Goal: Task Accomplishment & Management: Use online tool/utility

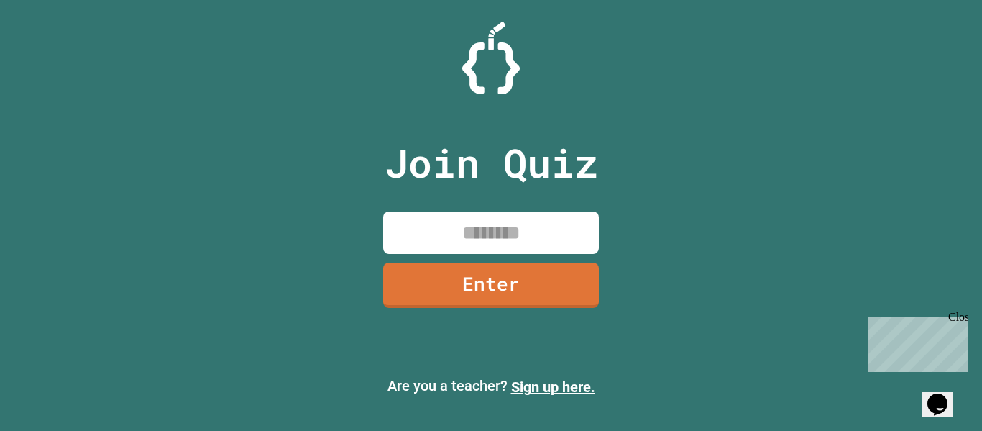
click at [958, 315] on div "Close" at bounding box center [957, 320] width 18 height 18
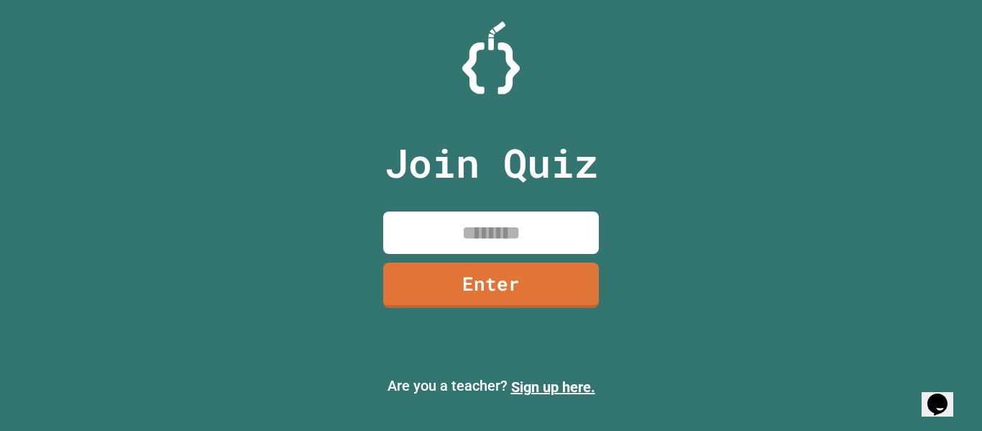
click at [587, 237] on input at bounding box center [491, 232] width 216 height 42
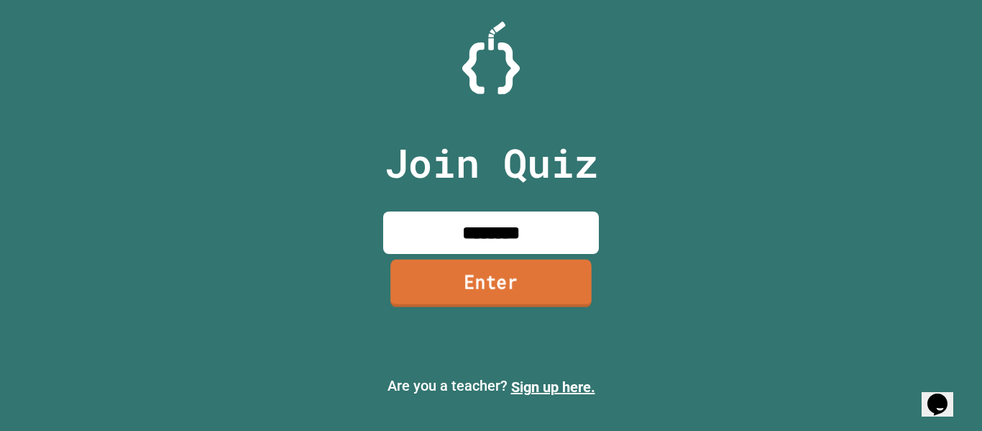
type input "********"
click at [541, 296] on link "Enter" at bounding box center [490, 282] width 201 height 47
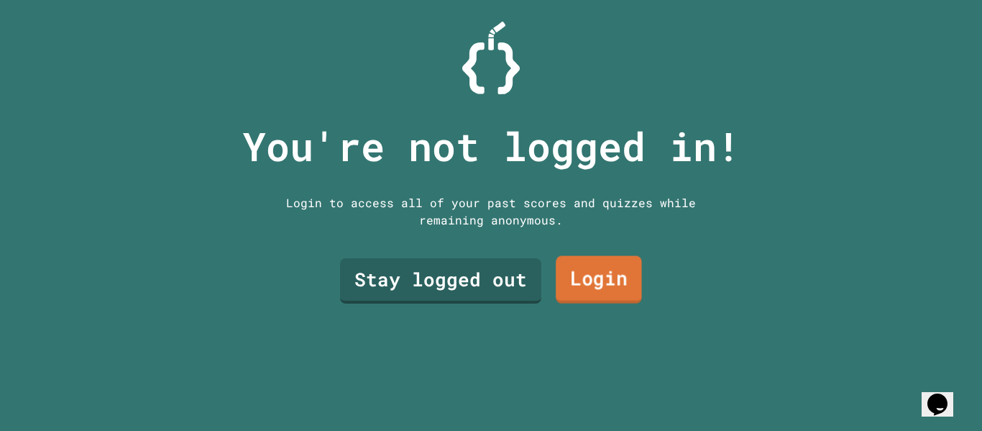
click at [604, 280] on link "Login" at bounding box center [599, 279] width 86 height 47
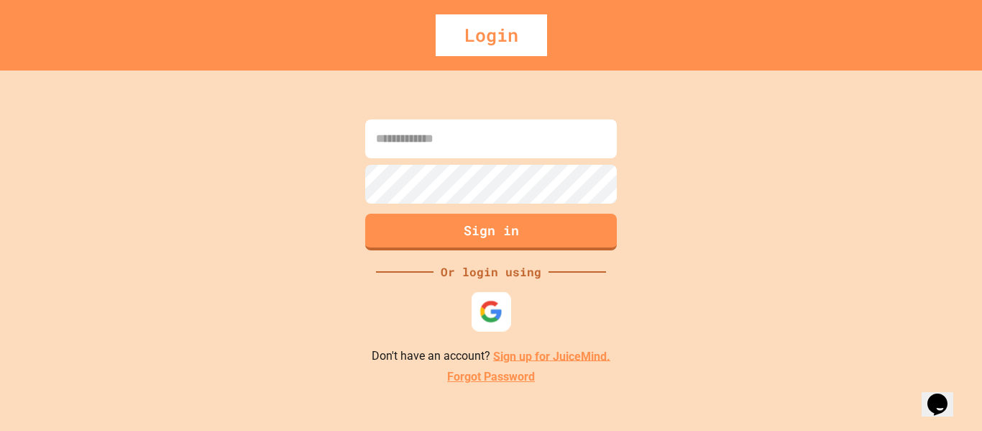
click at [492, 308] on img at bounding box center [491, 311] width 24 height 24
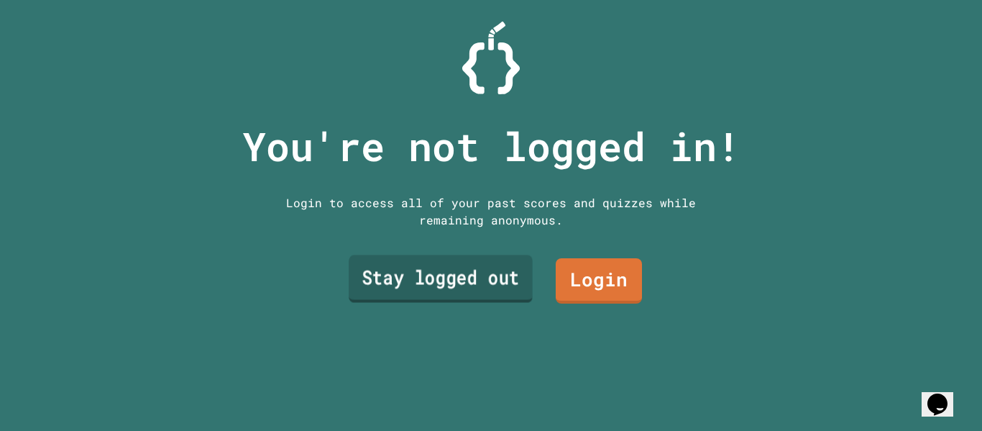
click at [428, 296] on link "Stay logged out" at bounding box center [441, 278] width 184 height 47
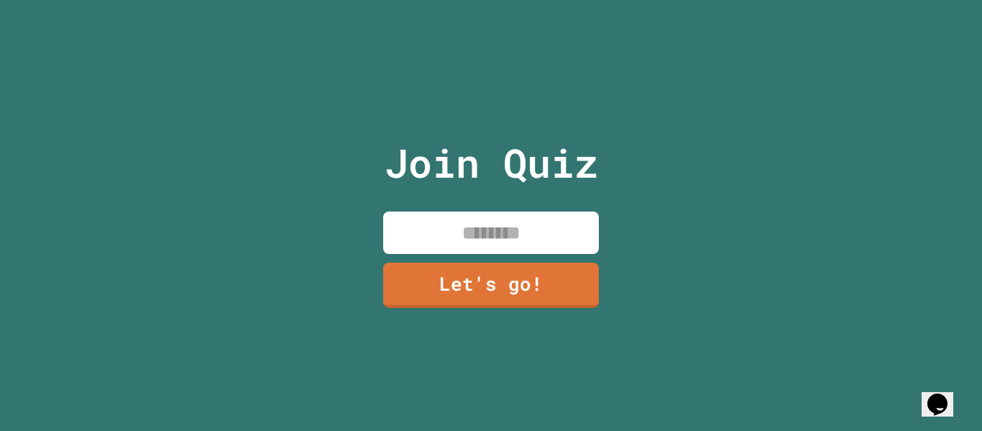
click at [533, 223] on input at bounding box center [491, 232] width 216 height 42
type input "**********"
click at [562, 282] on link "Let's go!" at bounding box center [491, 283] width 213 height 47
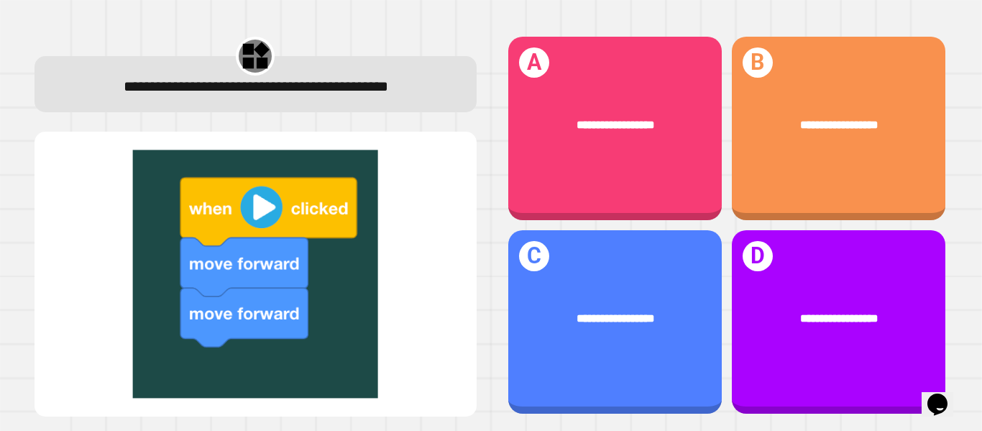
click at [264, 225] on img at bounding box center [255, 274] width 413 height 248
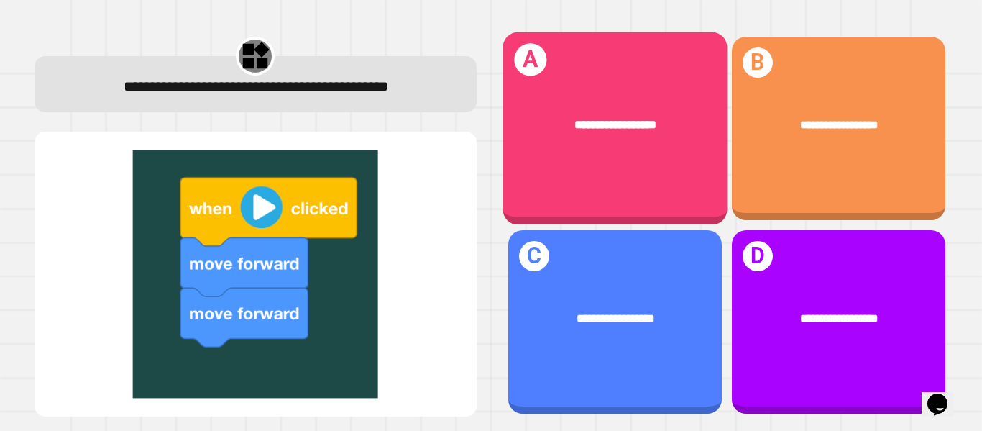
click at [674, 190] on div "**********" at bounding box center [614, 128] width 224 height 193
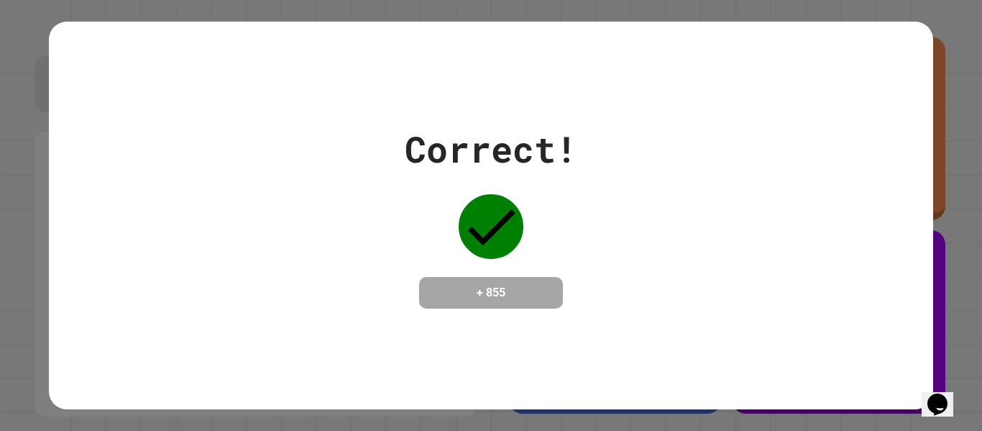
click at [597, 287] on div "Correct! + 855" at bounding box center [490, 215] width 883 height 186
click at [504, 225] on icon at bounding box center [491, 226] width 65 height 65
click at [981, 248] on div "Correct! + 855" at bounding box center [491, 215] width 982 height 431
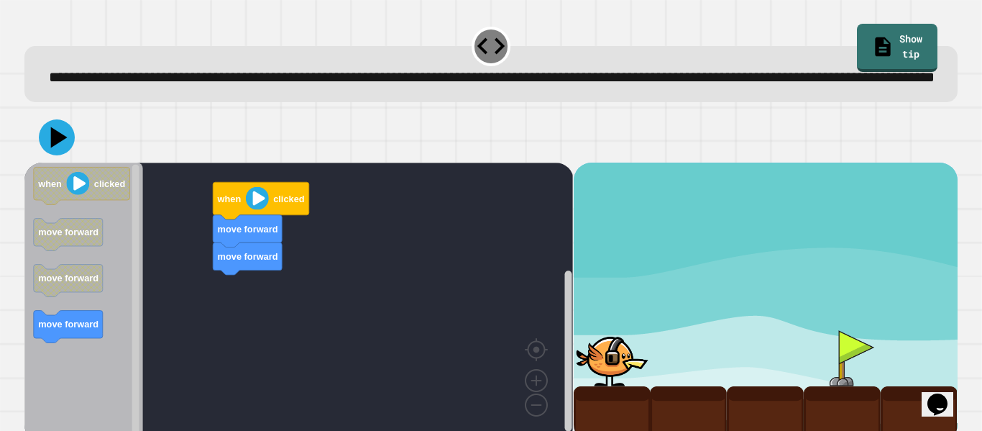
scroll to position [40, 0]
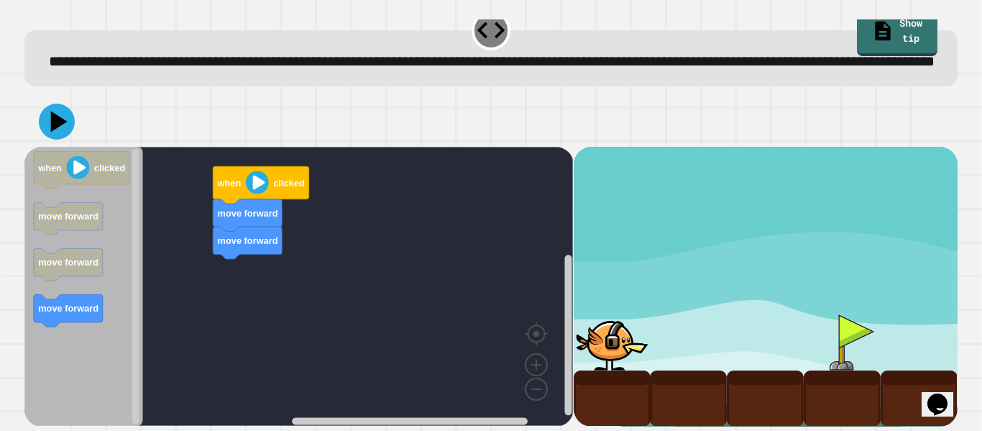
click at [250, 183] on image "Blockly Workspace" at bounding box center [257, 182] width 23 height 23
click at [259, 181] on image "Blockly Workspace" at bounding box center [257, 182] width 23 height 23
click at [69, 117] on icon at bounding box center [56, 121] width 43 height 43
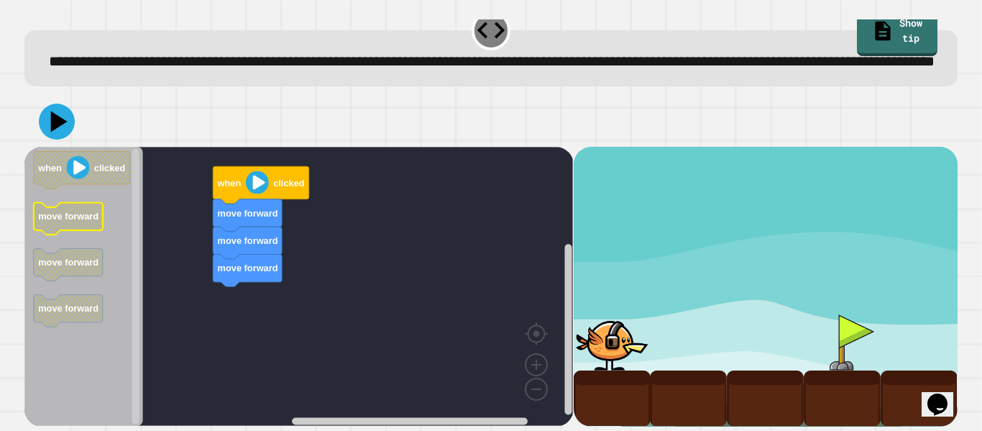
click at [73, 219] on text "move forward" at bounding box center [68, 216] width 60 height 11
click at [219, 283] on div "move forward move forward move forward when clicked when clicked move forward m…" at bounding box center [298, 286] width 548 height 279
click at [249, 180] on image "Blockly Workspace" at bounding box center [257, 182] width 23 height 23
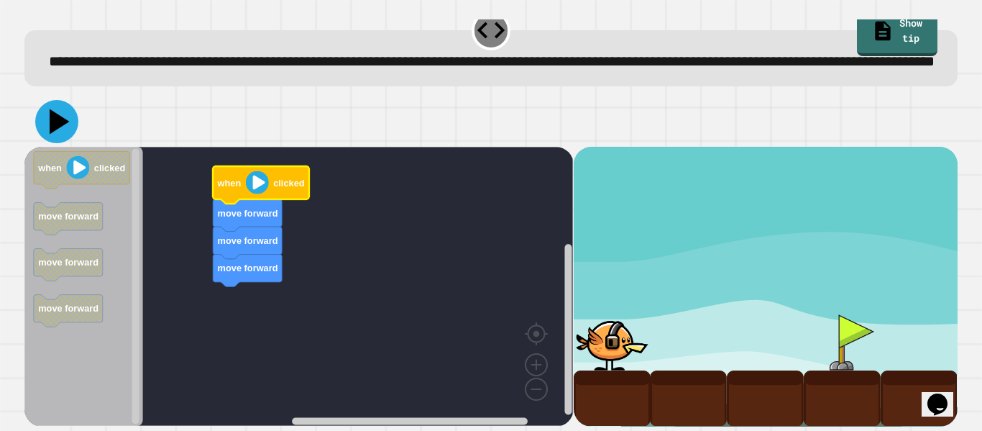
click at [65, 124] on icon at bounding box center [56, 121] width 43 height 43
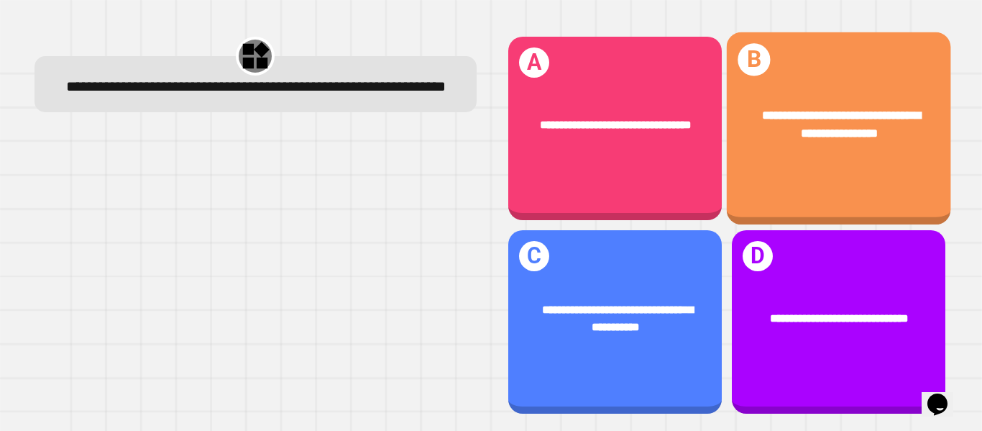
click at [852, 193] on div "**********" at bounding box center [838, 128] width 224 height 193
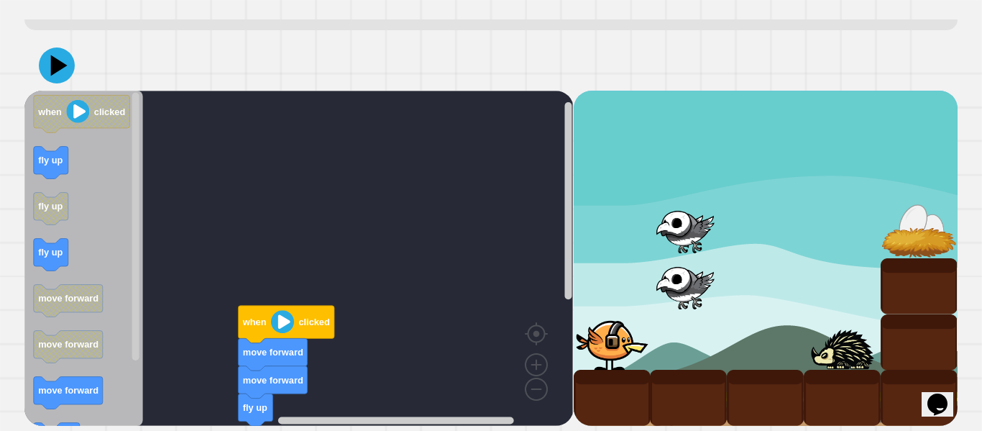
scroll to position [96, 0]
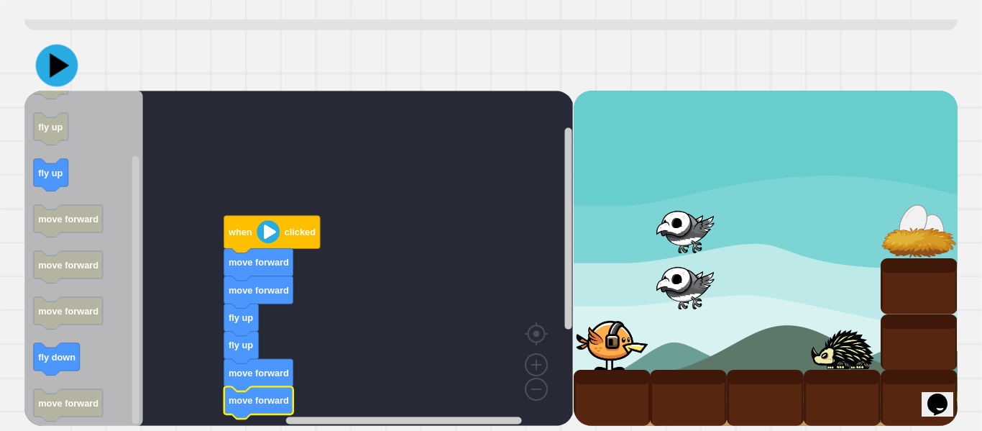
click at [46, 63] on icon at bounding box center [57, 66] width 42 height 42
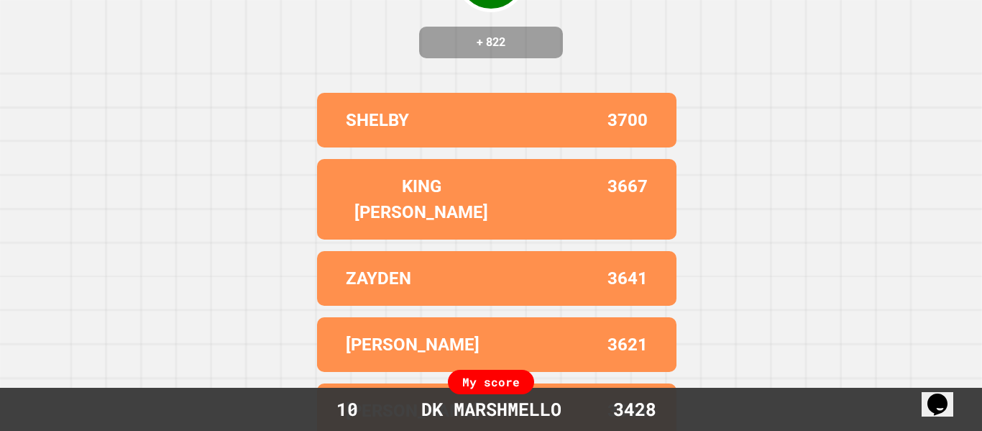
scroll to position [0, 0]
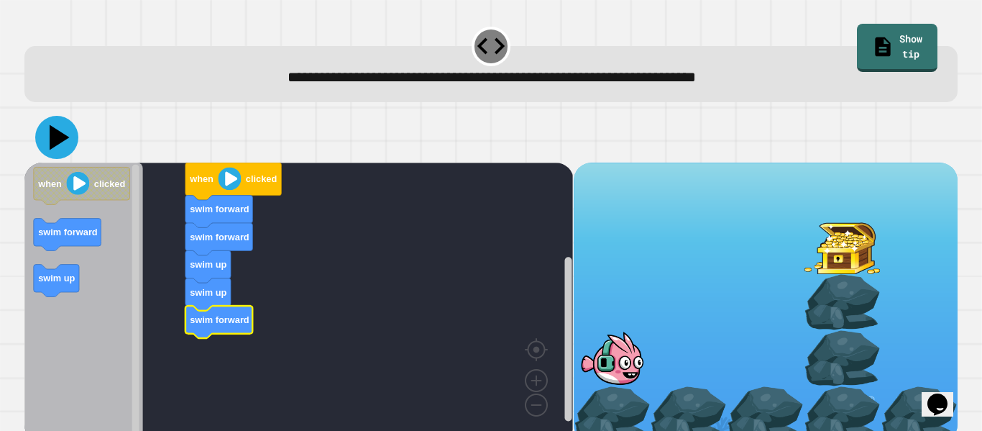
click at [55, 139] on icon at bounding box center [60, 137] width 20 height 25
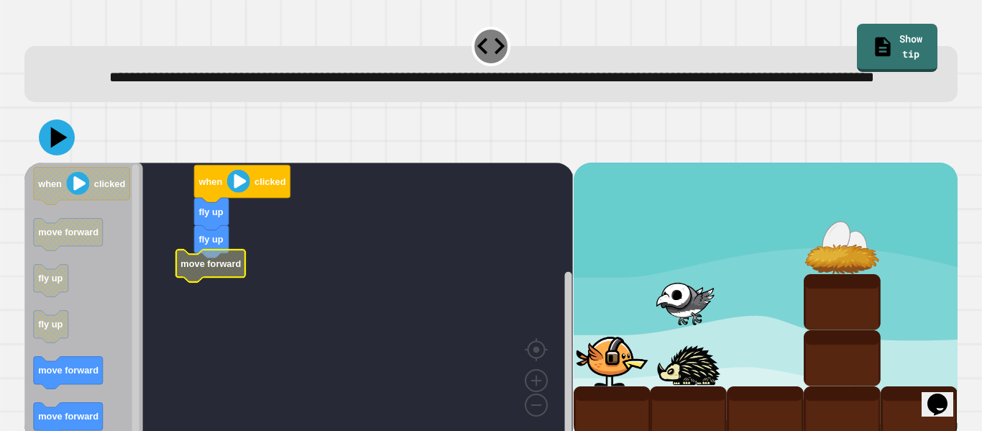
click at [226, 305] on rect "Blockly Workspace" at bounding box center [298, 301] width 548 height 279
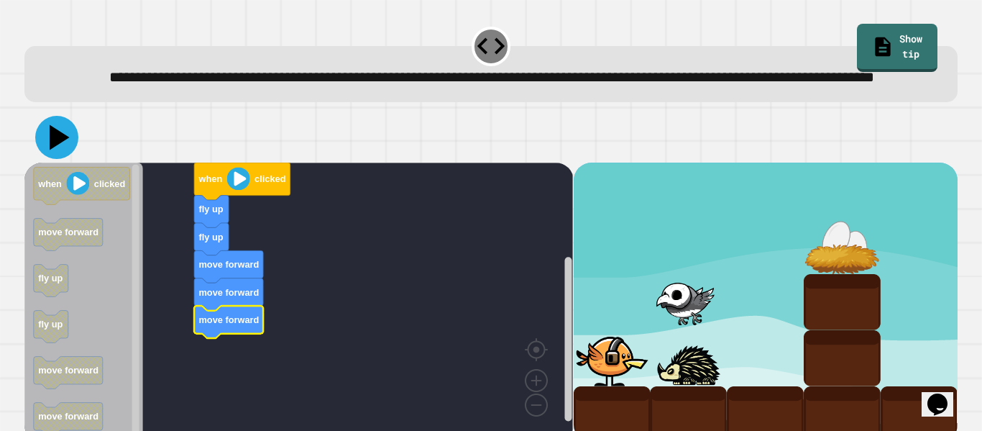
click at [75, 155] on button at bounding box center [56, 137] width 43 height 43
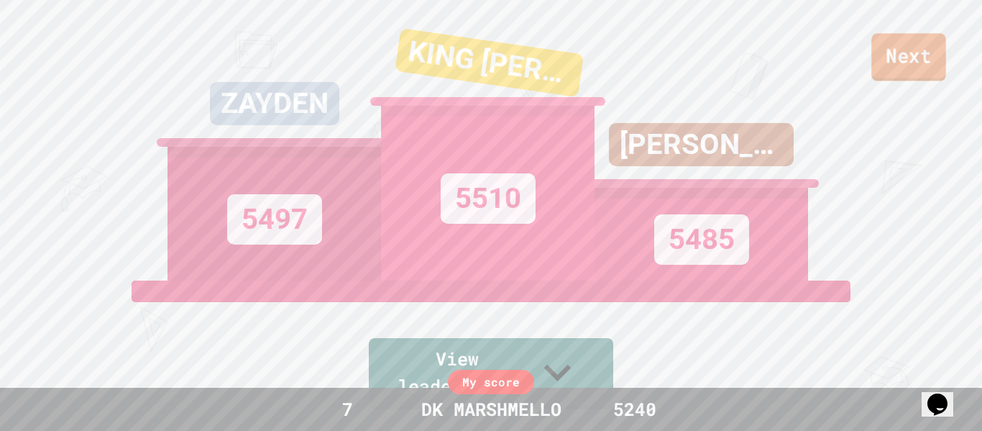
click at [925, 58] on link "Next" at bounding box center [908, 56] width 75 height 47
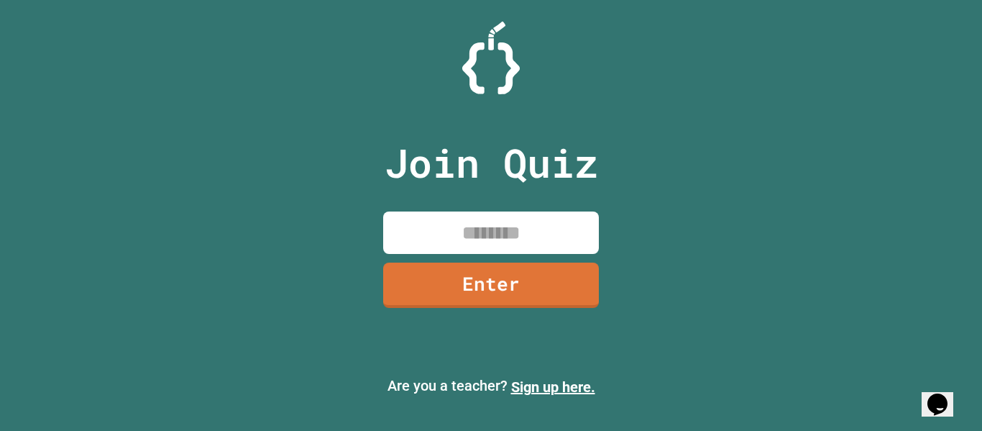
click at [502, 234] on input at bounding box center [491, 232] width 216 height 42
type input "********"
click at [513, 294] on link "Enter" at bounding box center [491, 283] width 218 height 47
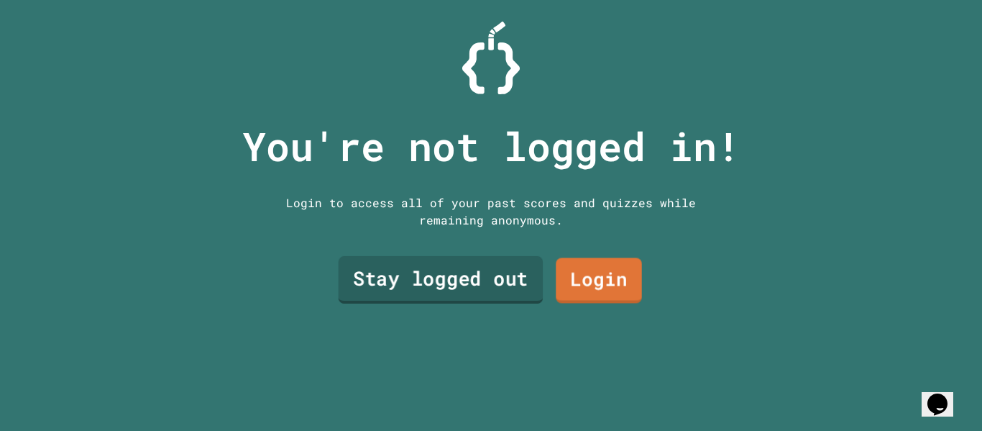
click at [486, 285] on link "Stay logged out" at bounding box center [441, 279] width 205 height 47
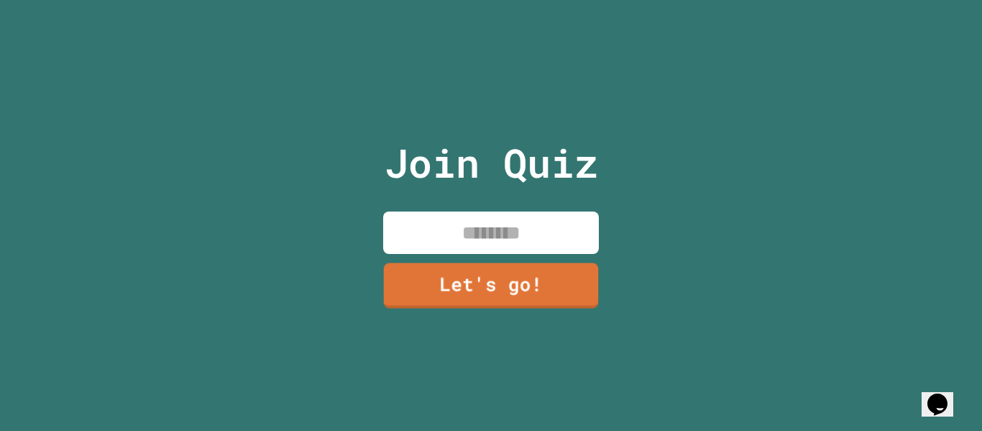
click at [495, 231] on input at bounding box center [491, 232] width 216 height 42
type input "*"
type input "**********"
click at [483, 259] on div "**********" at bounding box center [491, 215] width 242 height 431
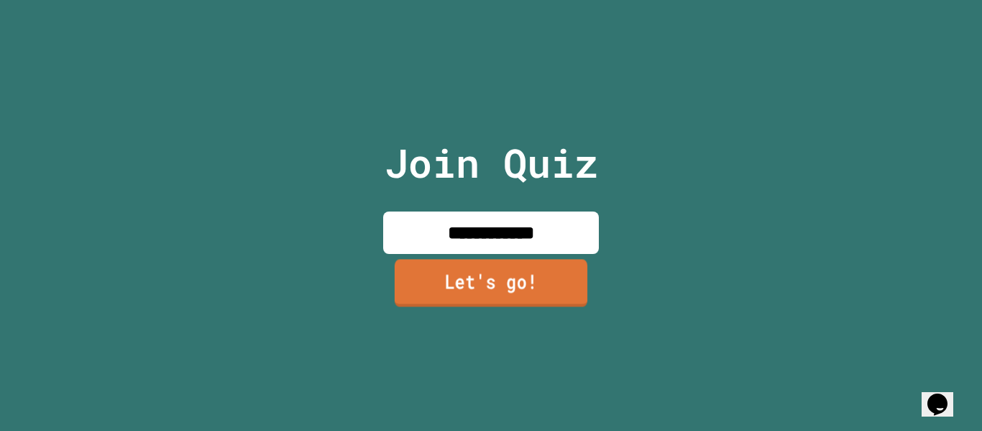
click at [482, 281] on link "Let's go!" at bounding box center [491, 282] width 193 height 47
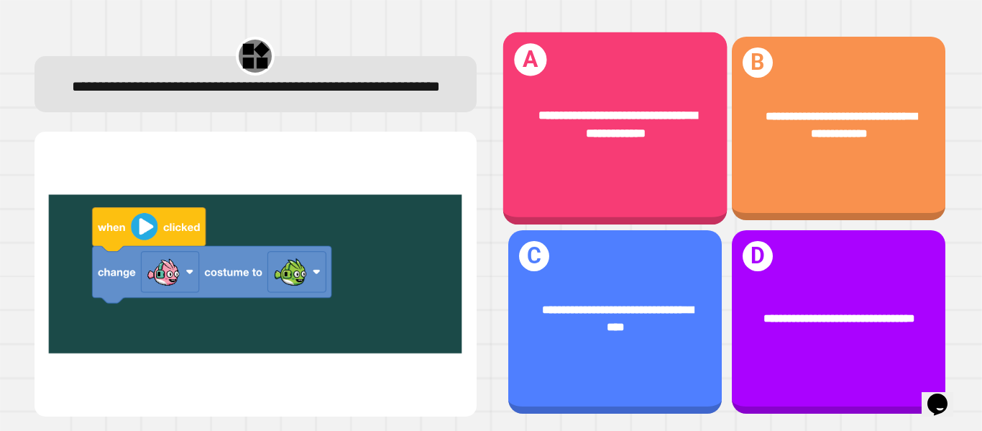
click at [675, 185] on div "**********" at bounding box center [614, 128] width 224 height 193
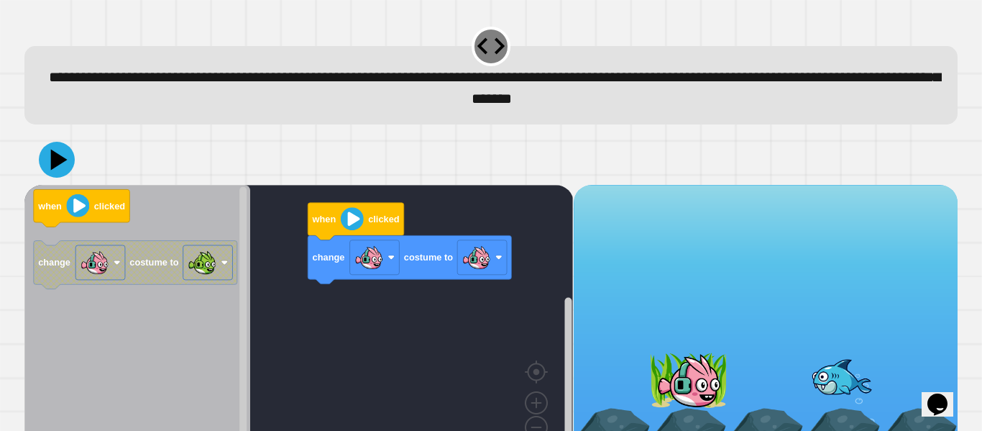
scroll to position [40, 0]
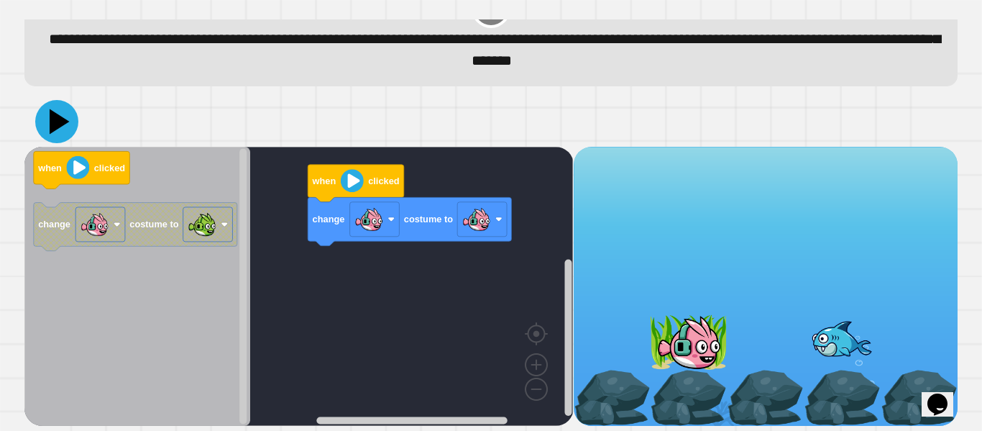
click at [65, 121] on icon at bounding box center [60, 121] width 20 height 25
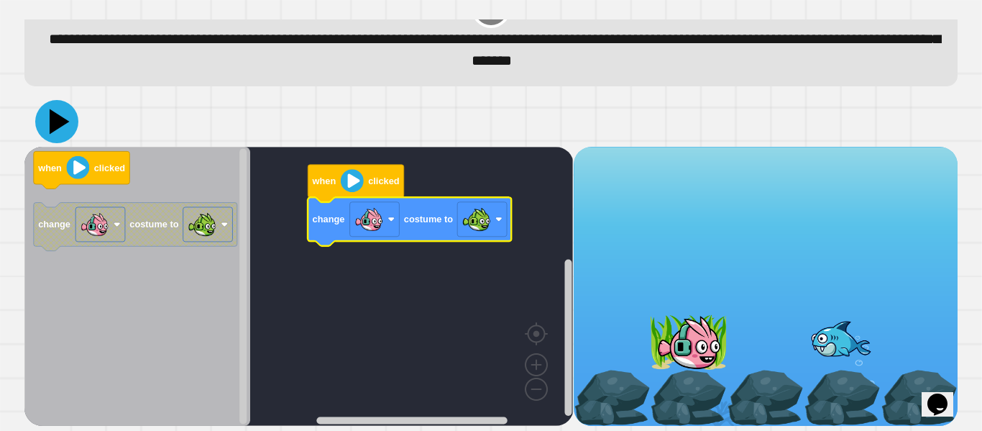
click at [52, 127] on icon at bounding box center [60, 121] width 20 height 25
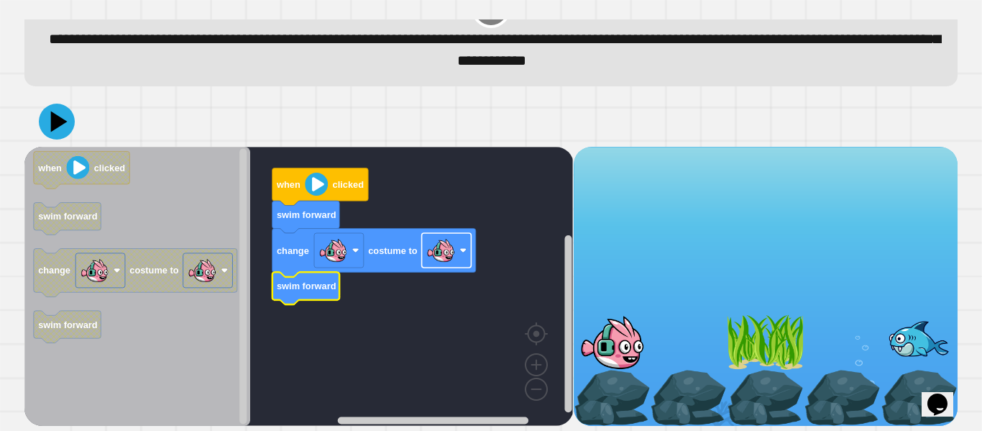
click at [457, 249] on rect "Blockly Workspace" at bounding box center [447, 250] width 50 height 35
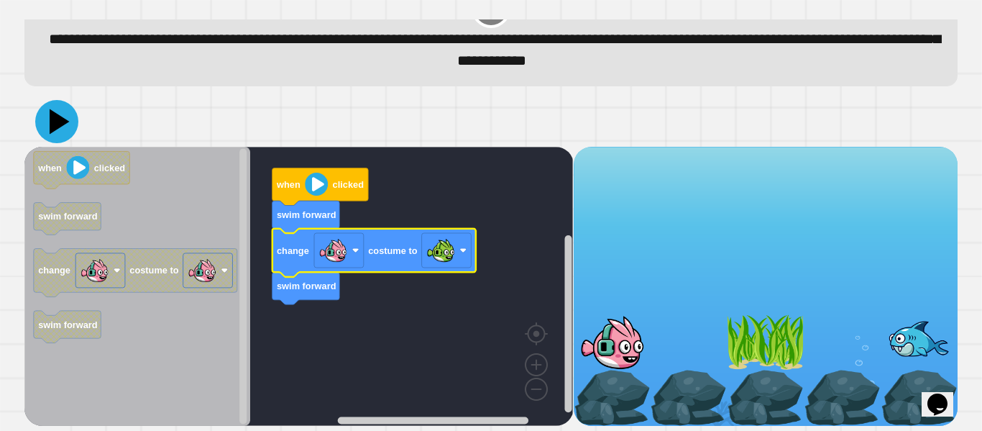
click at [63, 119] on icon at bounding box center [60, 121] width 20 height 25
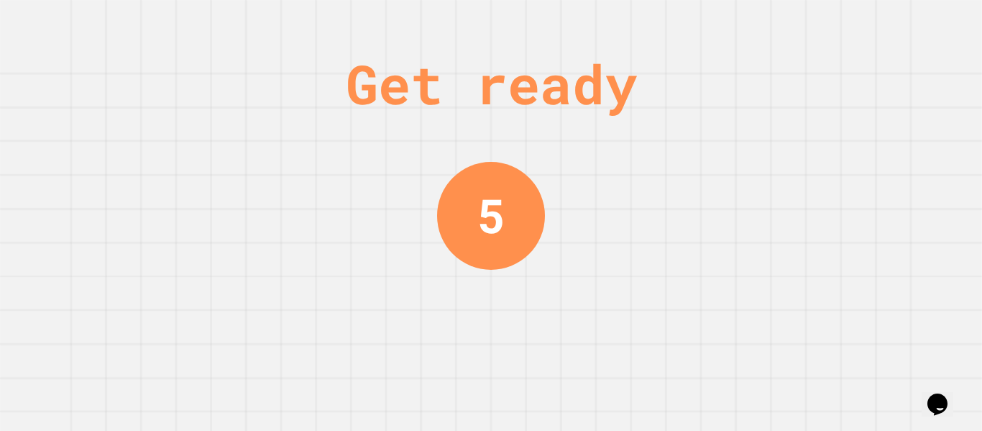
click at [766, 211] on div "Get ready 5" at bounding box center [491, 215] width 982 height 431
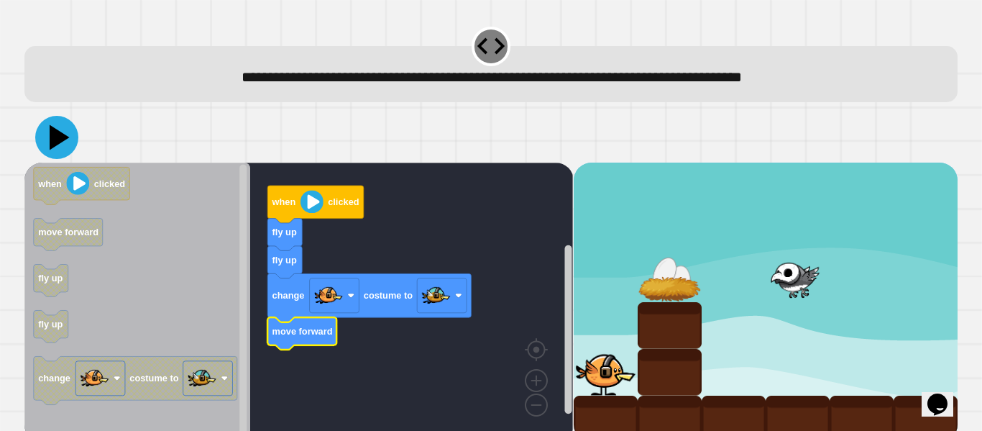
click at [55, 144] on icon at bounding box center [60, 137] width 20 height 25
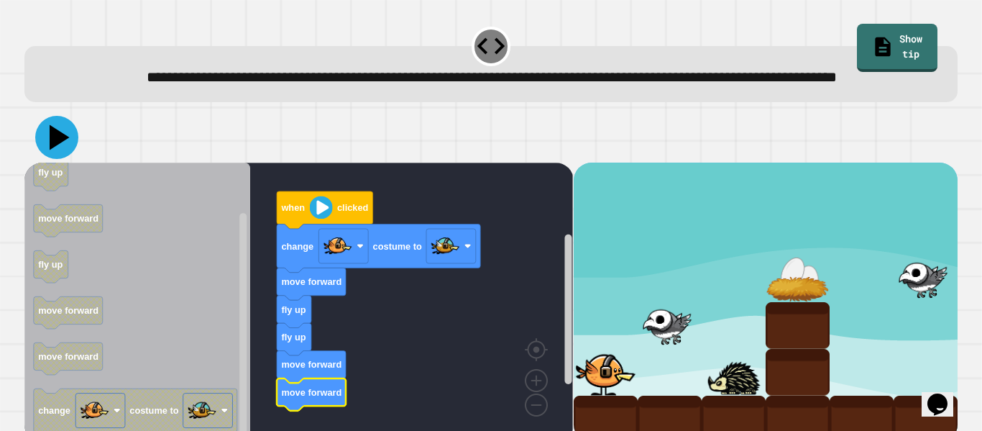
click at [60, 159] on icon at bounding box center [56, 137] width 43 height 43
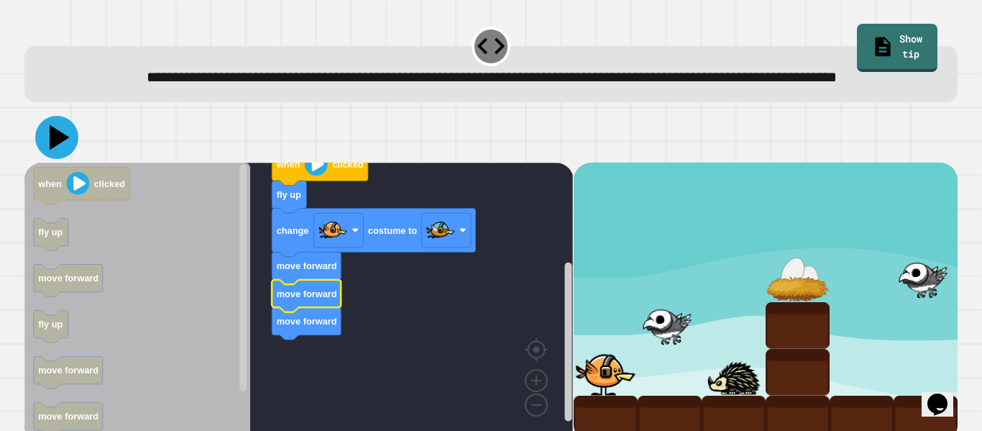
click at [63, 150] on icon at bounding box center [60, 137] width 20 height 25
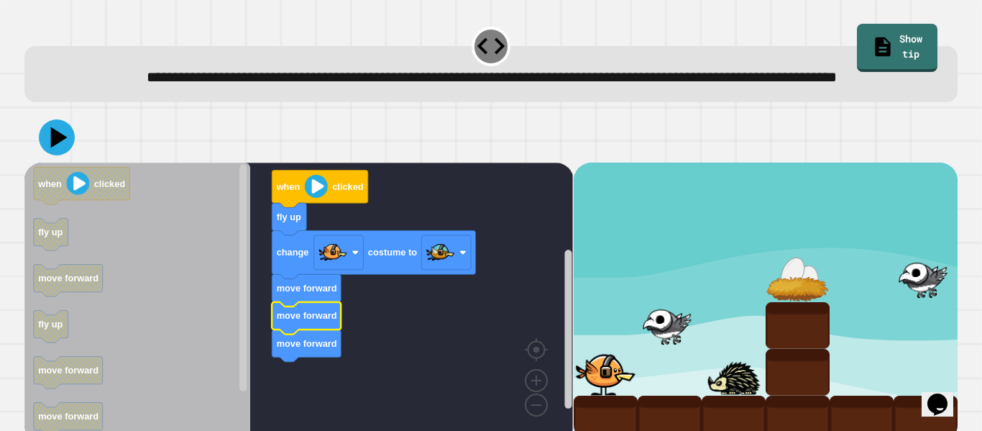
click at [285, 222] on text "fly up" at bounding box center [289, 216] width 24 height 11
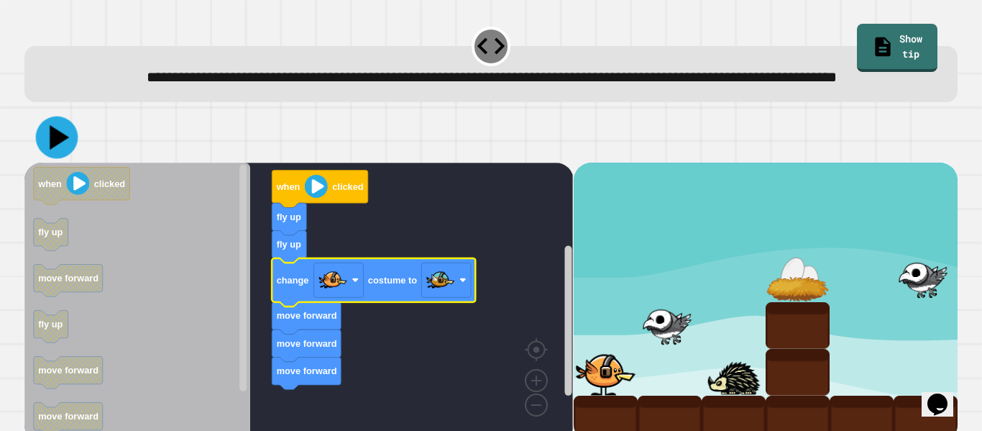
click at [60, 159] on icon at bounding box center [57, 137] width 42 height 42
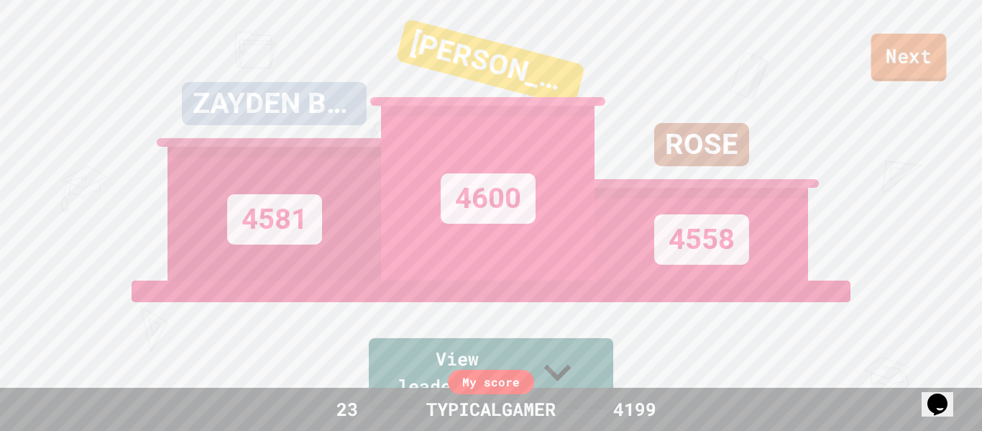
click at [889, 74] on link "Next" at bounding box center [908, 57] width 75 height 47
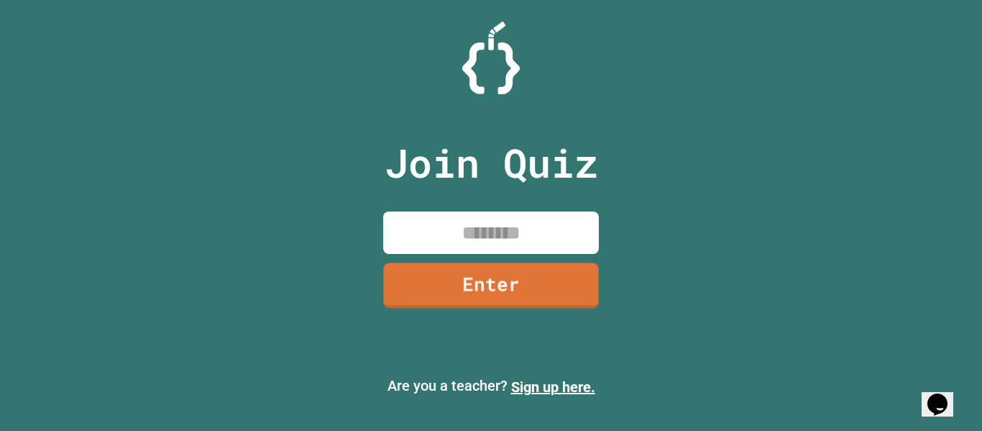
click at [527, 235] on input at bounding box center [491, 232] width 216 height 42
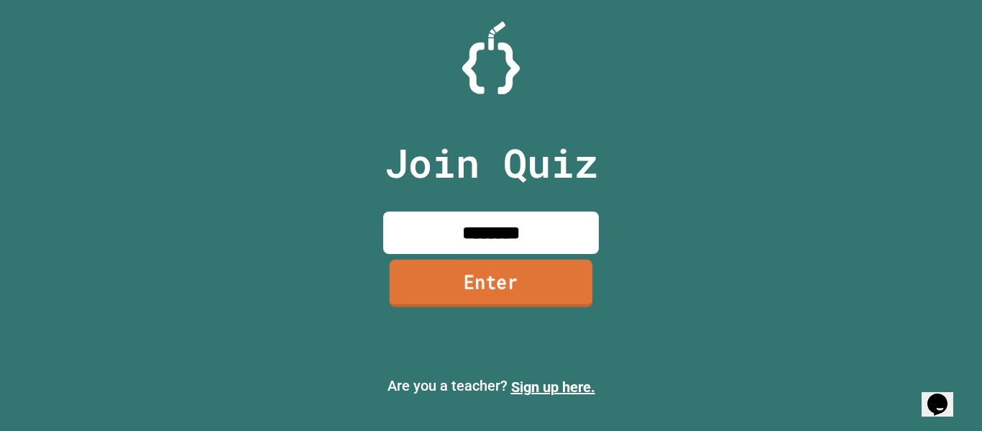
type input "********"
click at [556, 290] on link "Enter" at bounding box center [491, 283] width 203 height 47
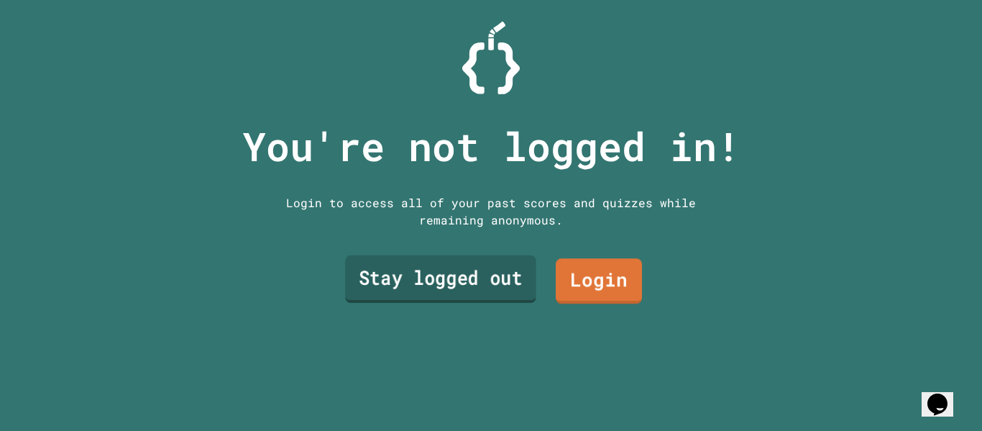
click at [490, 293] on link "Stay logged out" at bounding box center [440, 278] width 191 height 47
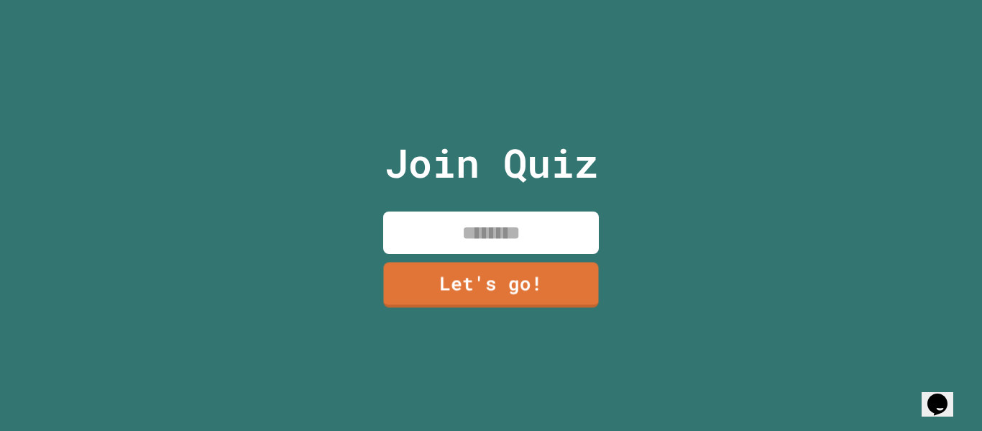
click at [472, 225] on input at bounding box center [491, 232] width 216 height 42
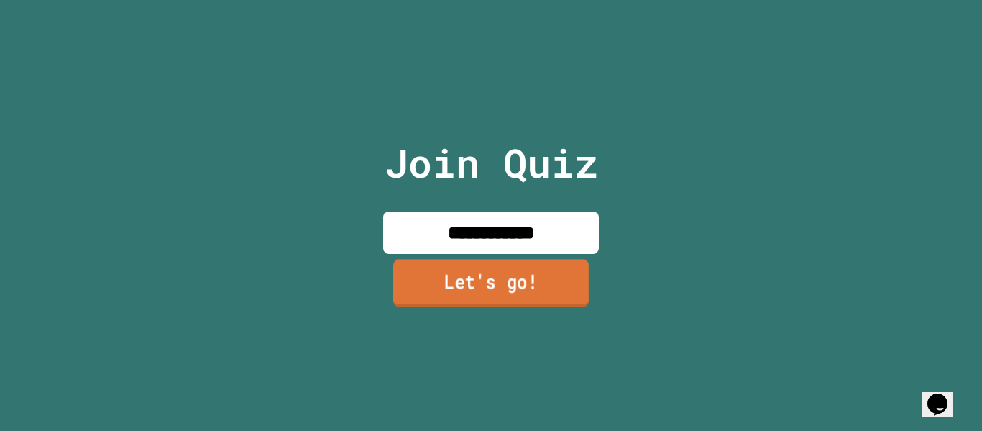
type input "**********"
click at [467, 285] on link "Let's go!" at bounding box center [491, 282] width 196 height 47
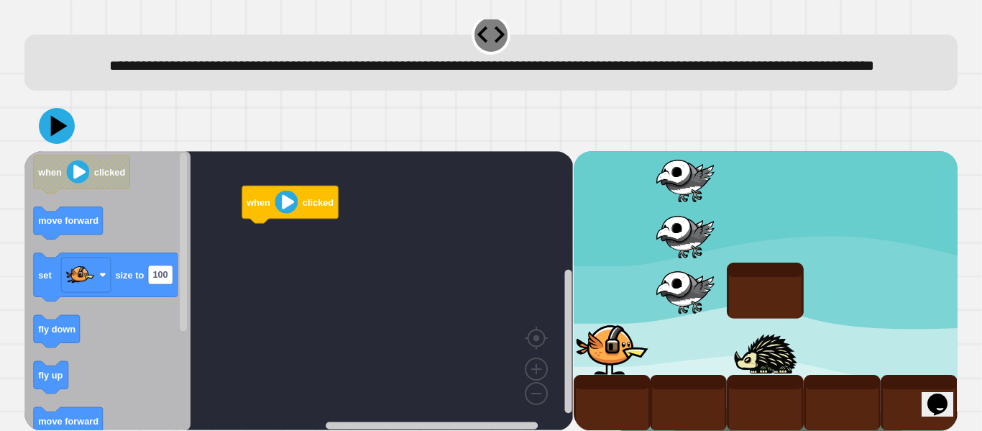
scroll to position [40, 0]
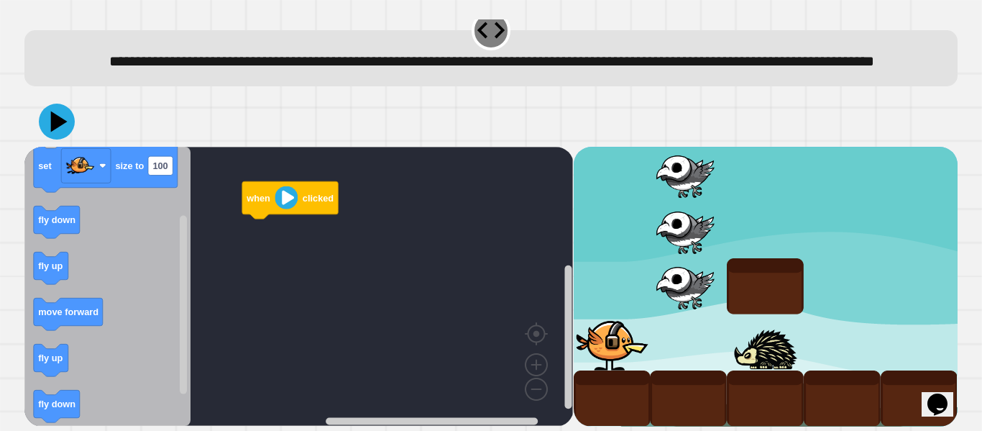
click at [81, 362] on icon "Blockly Workspace" at bounding box center [107, 286] width 166 height 279
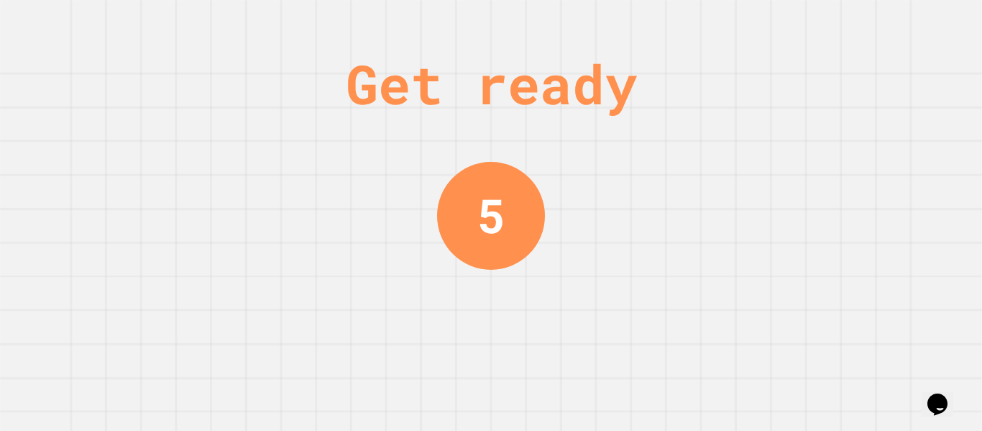
scroll to position [0, 0]
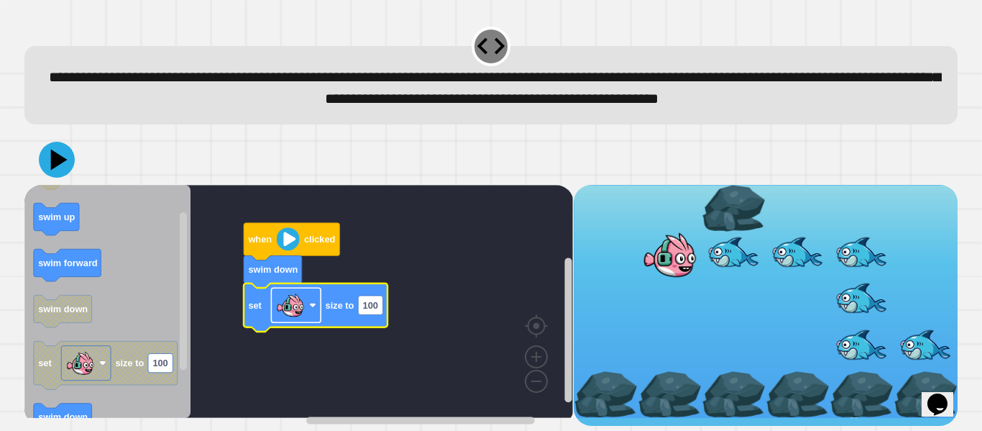
click at [312, 308] on image "Blockly Workspace" at bounding box center [312, 304] width 7 height 7
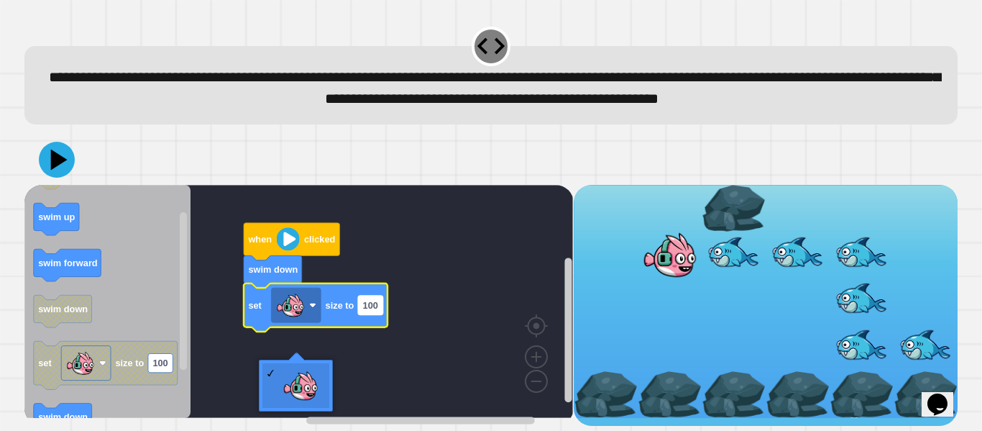
click at [372, 311] on text "100" at bounding box center [370, 305] width 15 height 11
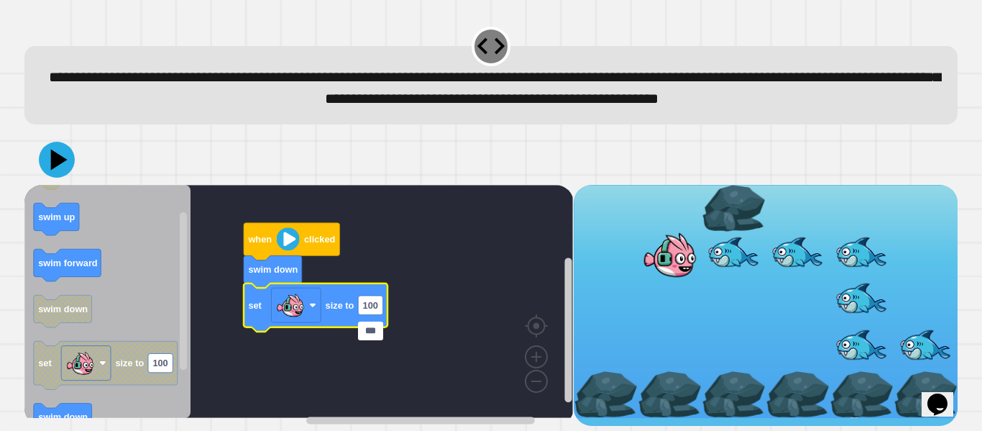
click at [399, 335] on rect "Blockly Workspace" at bounding box center [298, 301] width 548 height 233
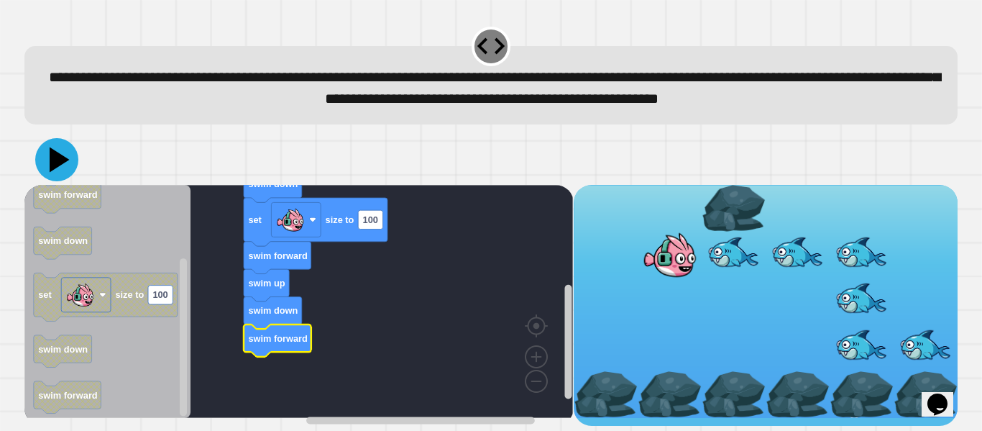
click at [66, 181] on icon at bounding box center [56, 159] width 43 height 43
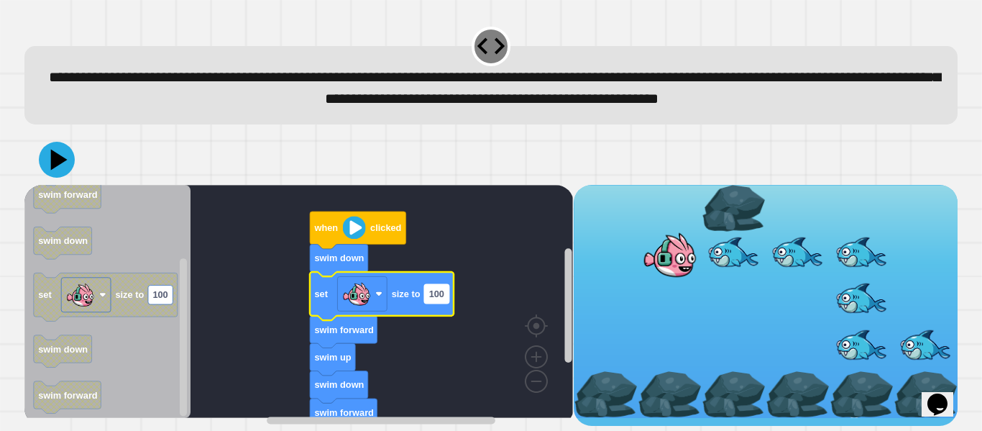
click at [444, 299] on text "100" at bounding box center [436, 293] width 15 height 11
type input "*"
click at [48, 181] on icon at bounding box center [56, 159] width 43 height 43
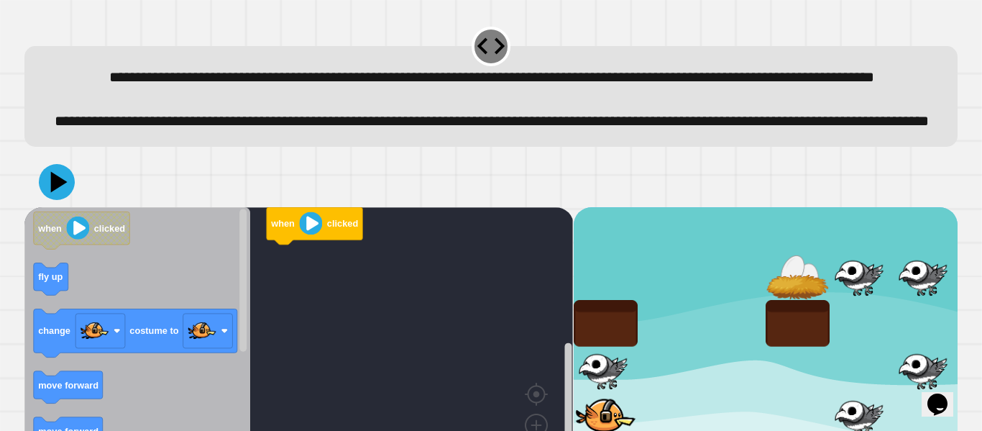
scroll to position [110, 0]
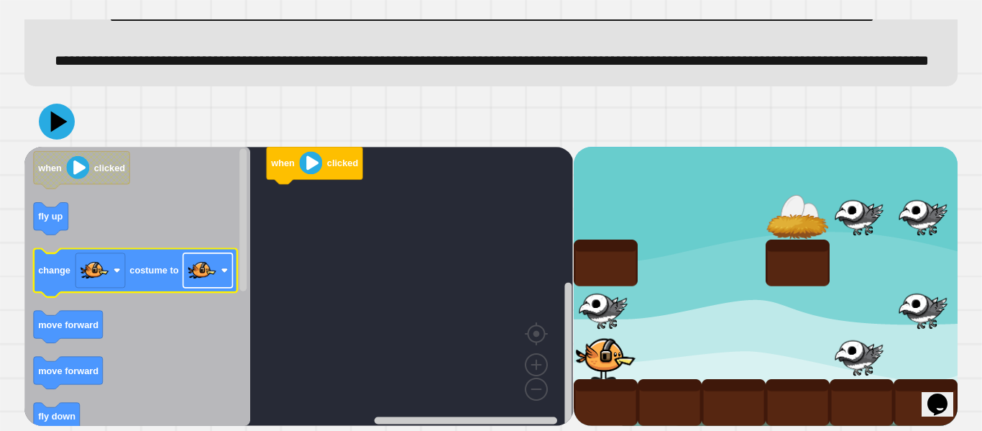
click at [223, 271] on image "Blockly Workspace" at bounding box center [224, 270] width 7 height 7
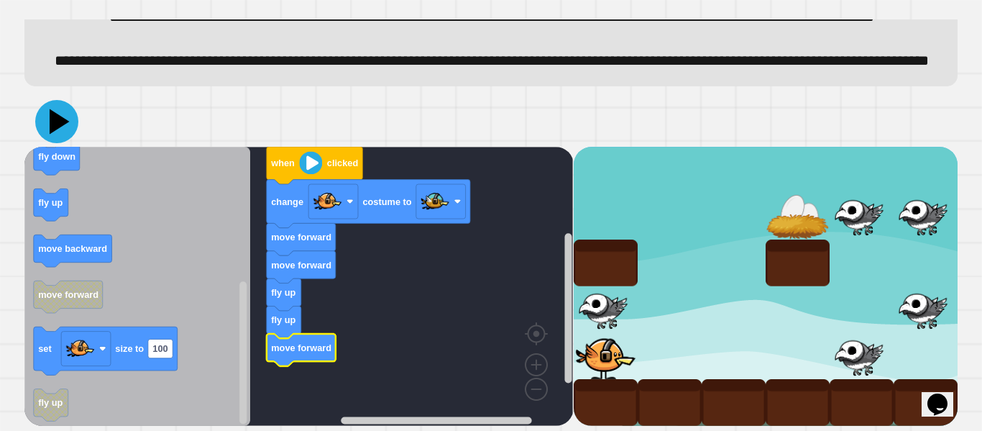
click at [64, 127] on icon at bounding box center [56, 121] width 43 height 43
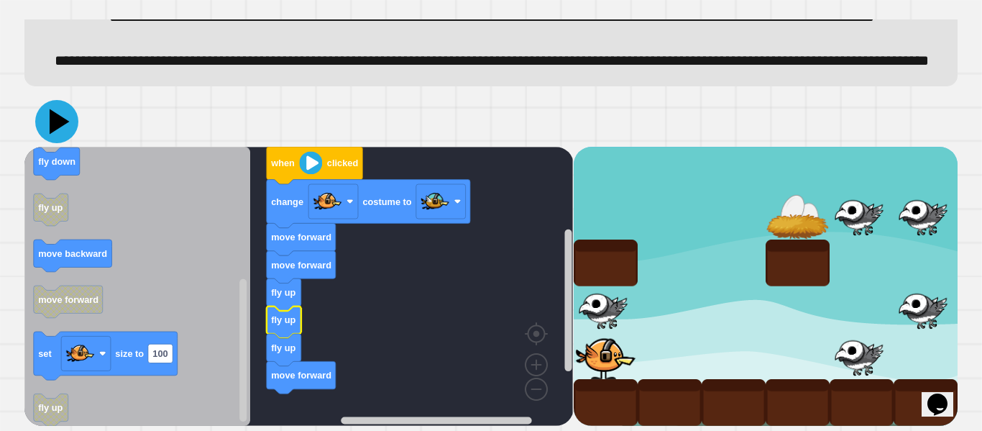
click at [60, 120] on icon at bounding box center [60, 121] width 20 height 25
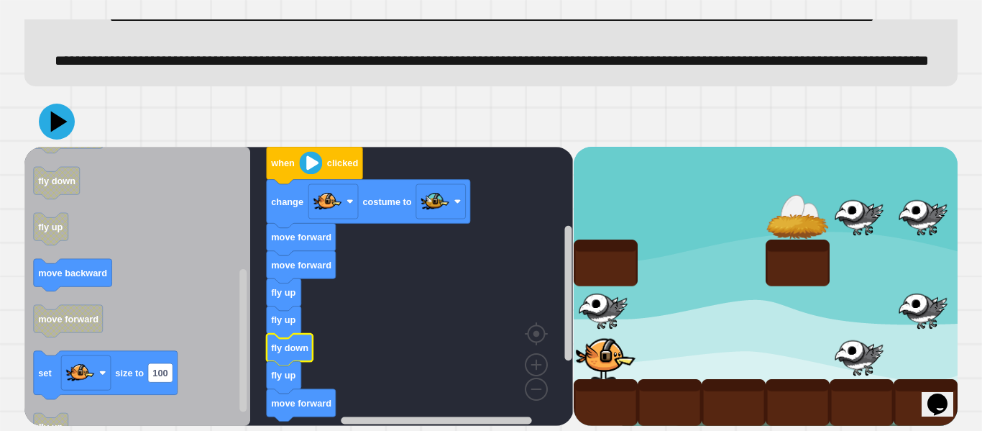
click at [66, 127] on icon at bounding box center [57, 122] width 36 height 36
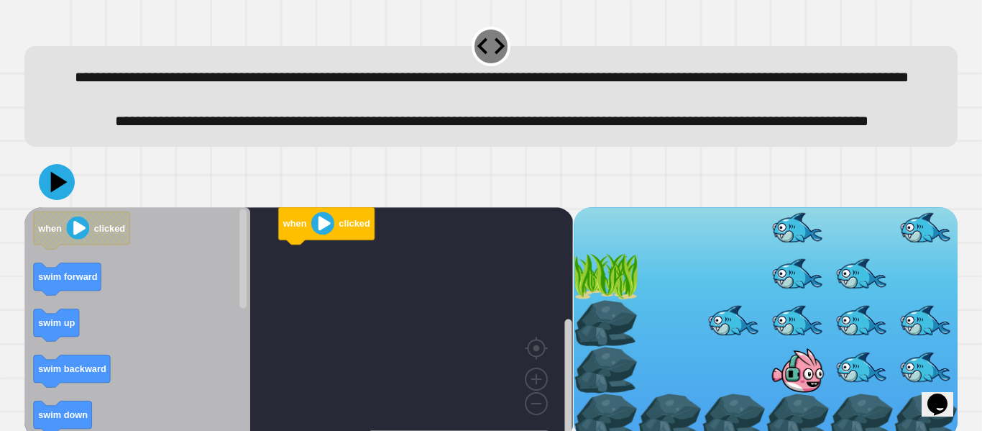
scroll to position [64, 0]
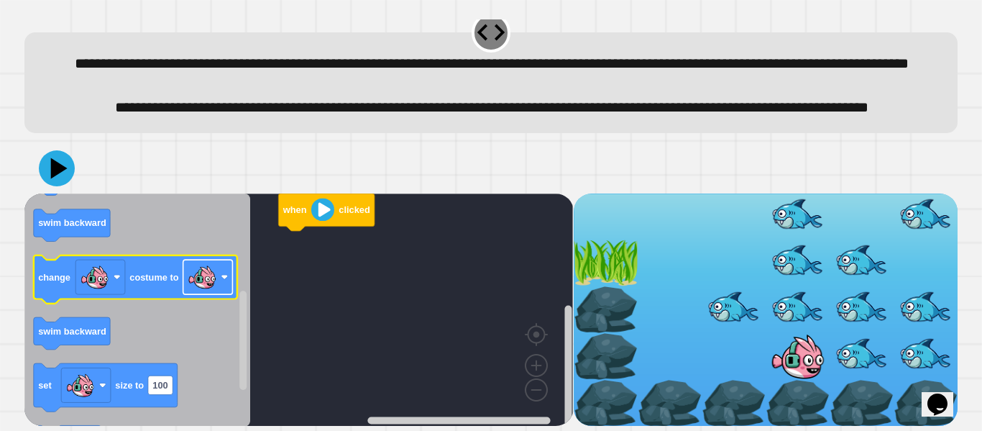
click at [228, 277] on rect "Blockly Workspace" at bounding box center [208, 277] width 50 height 35
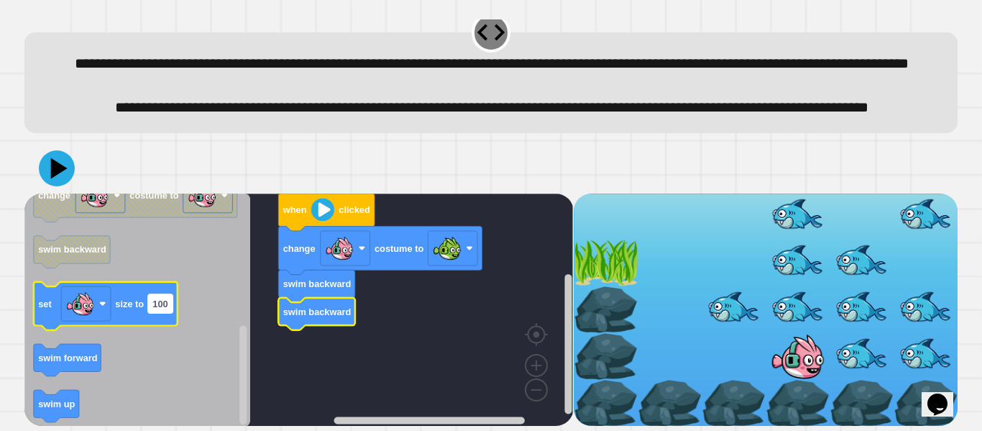
click at [165, 307] on text "100" at bounding box center [160, 303] width 15 height 11
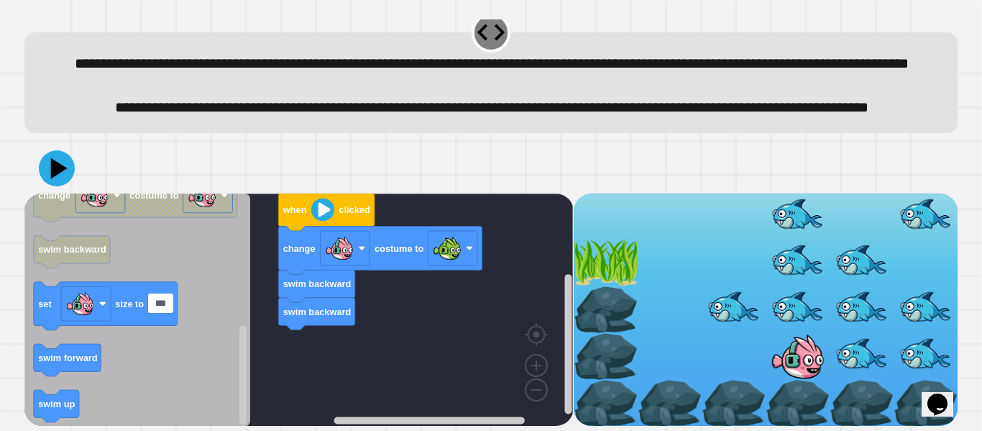
type input "*"
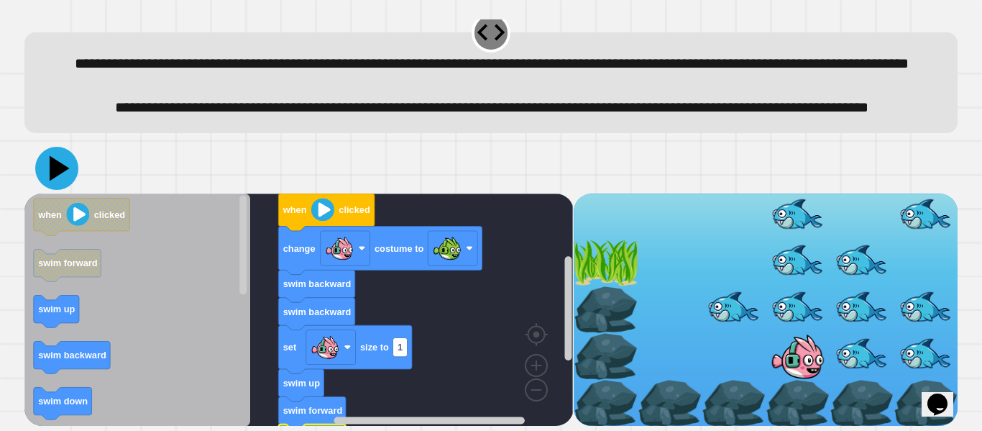
click at [63, 173] on icon at bounding box center [56, 168] width 43 height 43
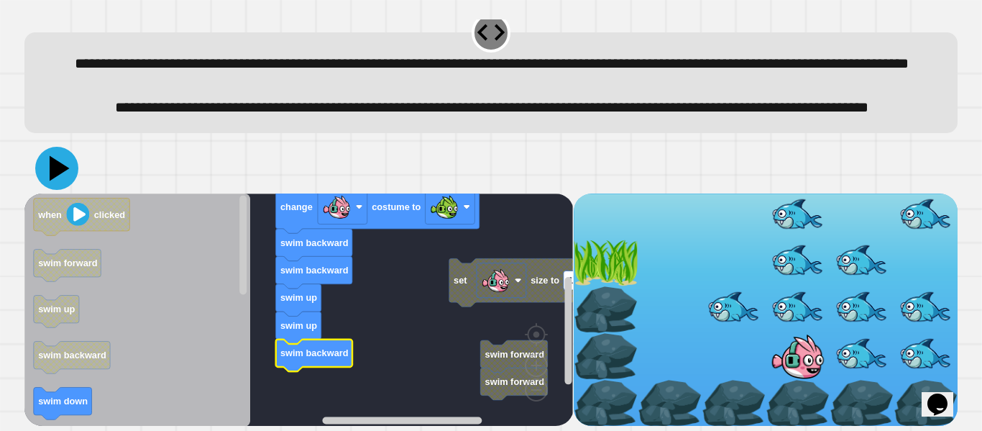
click at [63, 170] on icon at bounding box center [56, 168] width 43 height 43
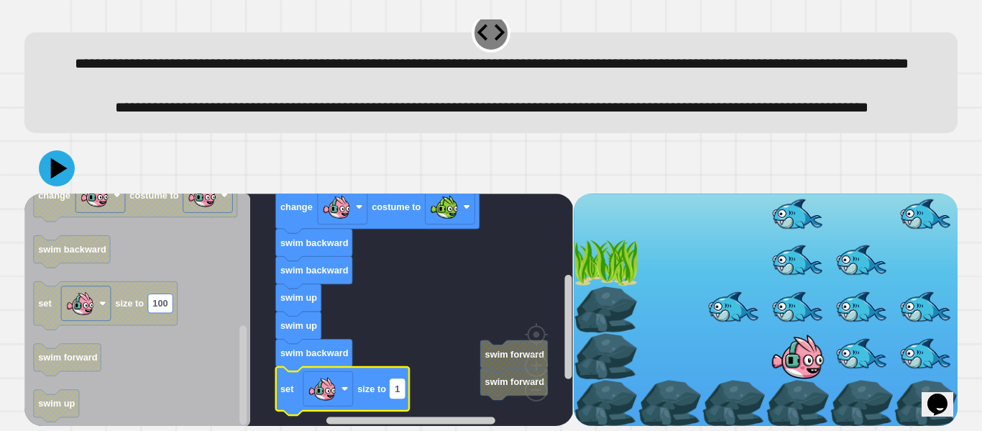
click at [398, 387] on text "1" at bounding box center [397, 388] width 5 height 11
type input "*"
click at [47, 165] on icon at bounding box center [56, 168] width 43 height 43
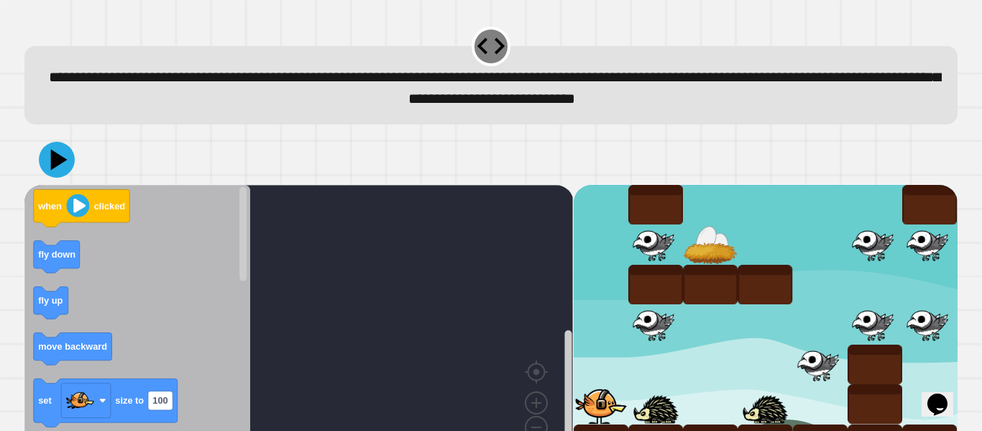
scroll to position [40, 0]
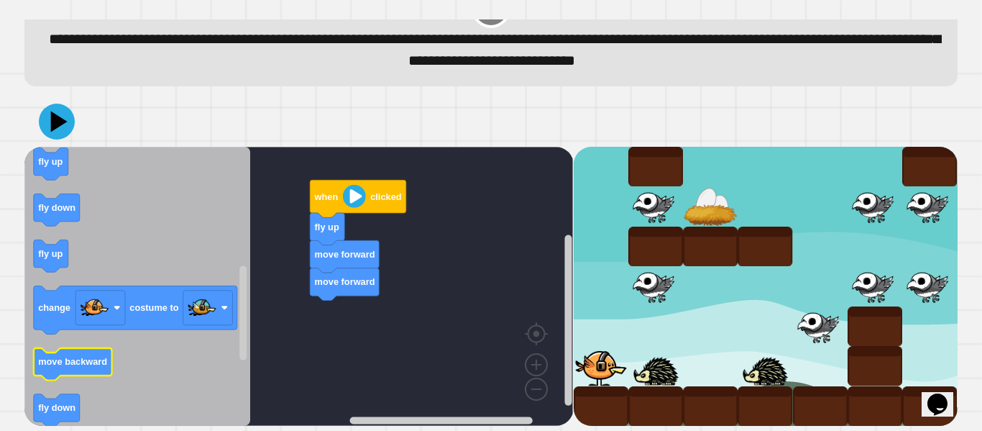
click at [80, 359] on text "move backward" at bounding box center [72, 361] width 69 height 11
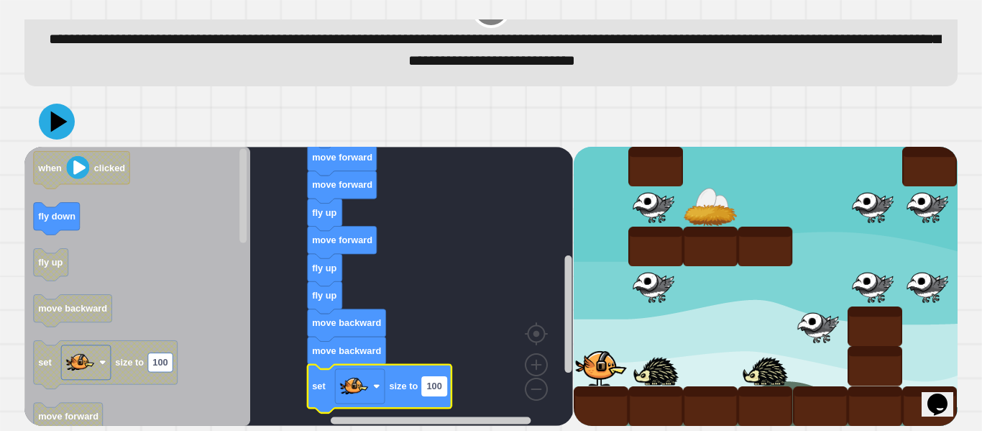
click at [442, 391] on rect "Blockly Workspace" at bounding box center [434, 386] width 24 height 19
type input "*"
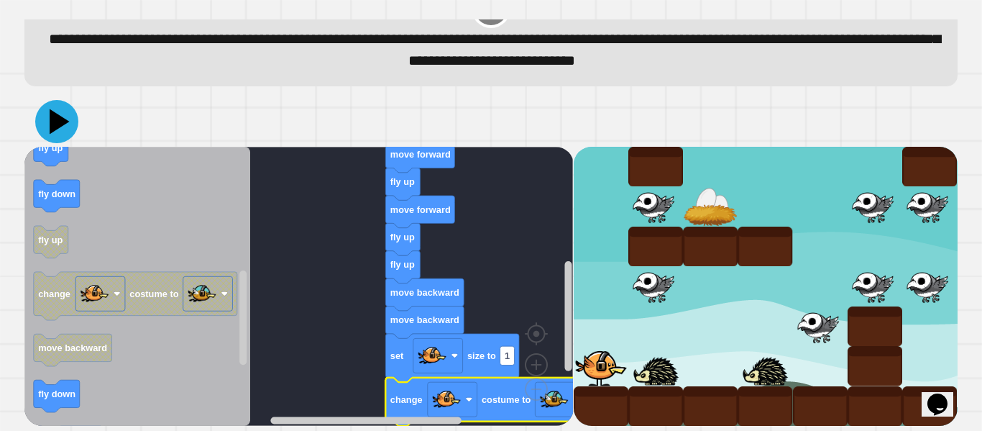
click at [54, 131] on icon at bounding box center [56, 121] width 43 height 43
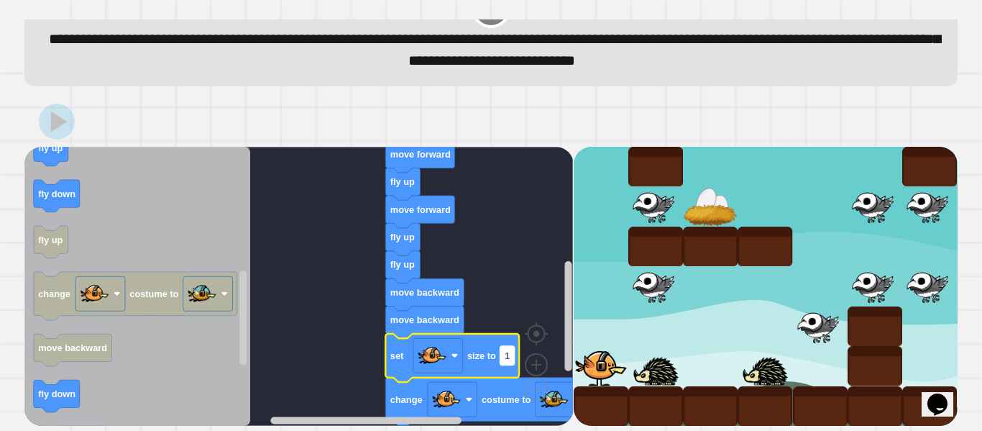
click at [510, 358] on text "1" at bounding box center [507, 355] width 5 height 11
type input "*"
click at [248, 242] on rect "Blockly Workspace" at bounding box center [243, 285] width 11 height 275
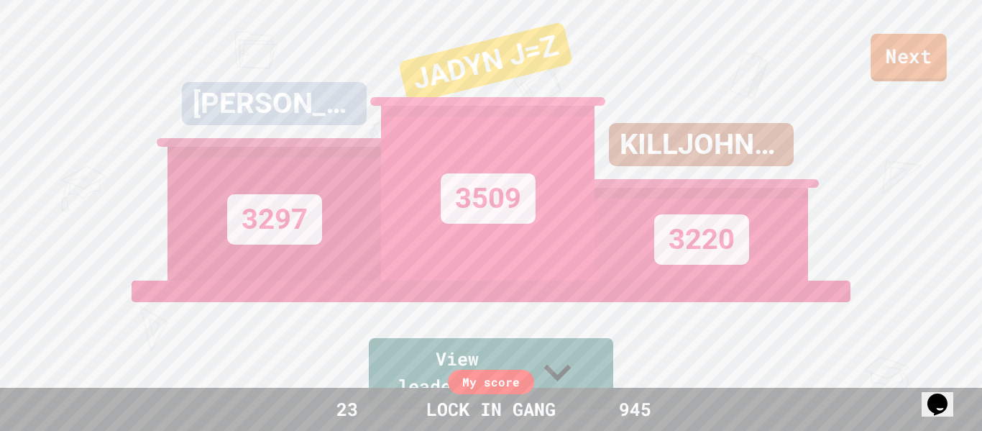
click at [919, 60] on link "Next" at bounding box center [909, 57] width 76 height 47
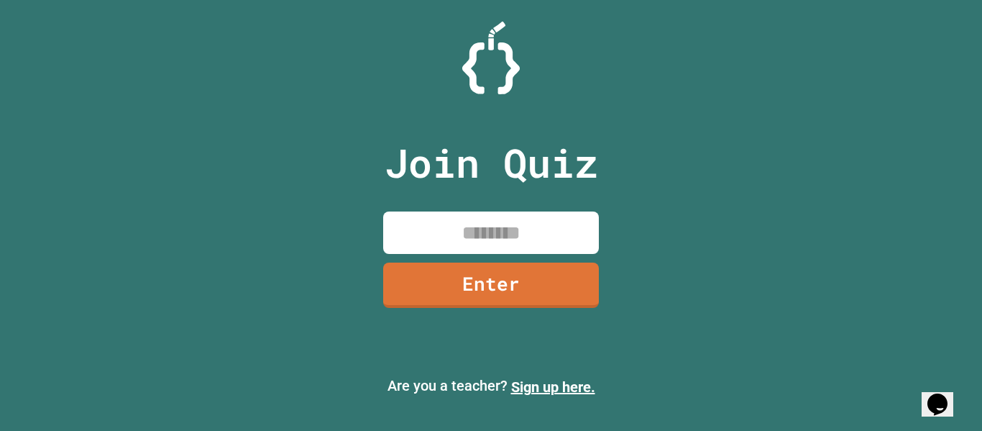
click at [492, 231] on input at bounding box center [491, 232] width 216 height 42
